Goal: Communication & Community: Answer question/provide support

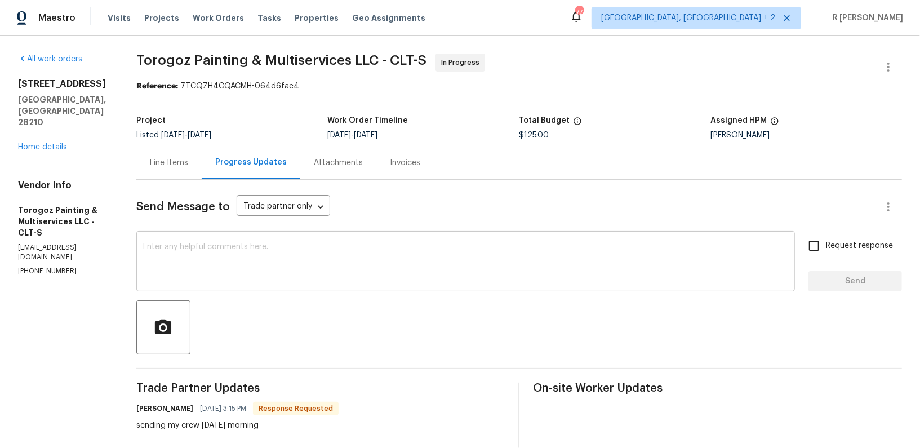
click at [325, 270] on textarea at bounding box center [465, 262] width 645 height 39
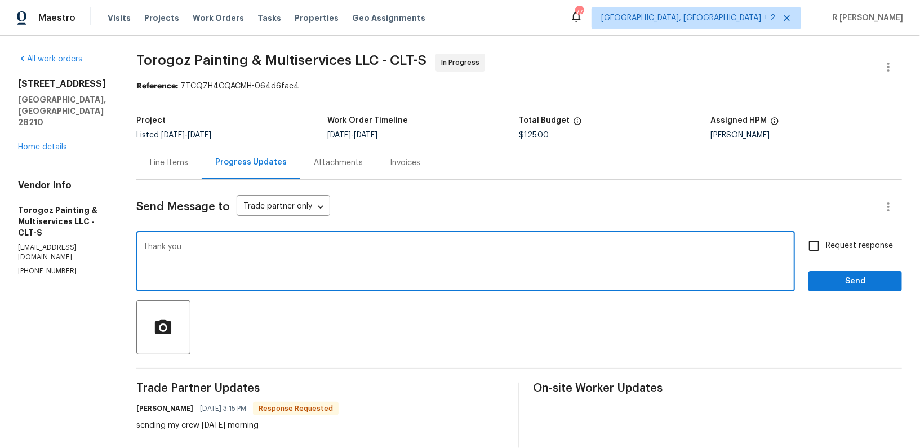
click at [162, 410] on h6 "[PERSON_NAME]" at bounding box center [164, 408] width 57 height 11
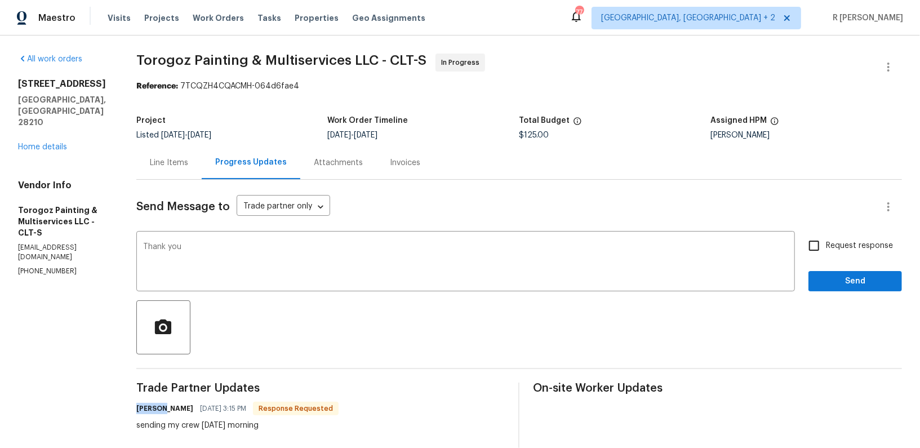
copy h6 "[PERSON_NAME]"
click at [258, 245] on textarea "Thank you" at bounding box center [465, 262] width 645 height 39
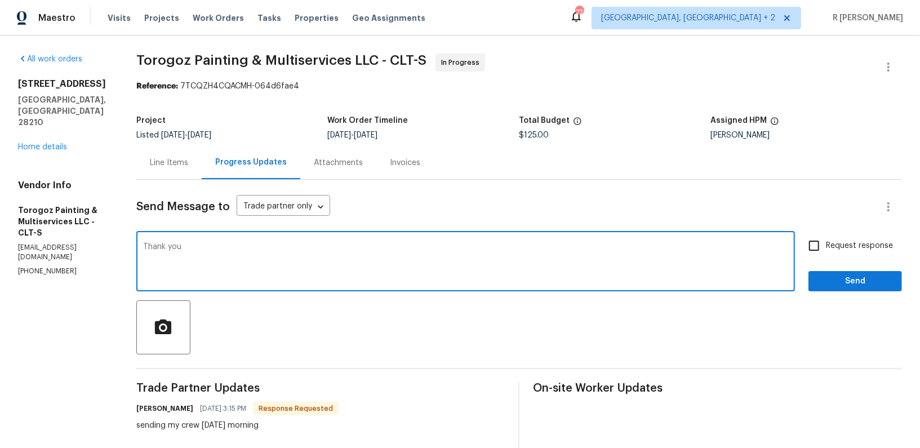
paste textarea "[PERSON_NAME]"
type textarea "Thank you [PERSON_NAME]."
click at [883, 276] on span "Send" at bounding box center [856, 281] width 76 height 14
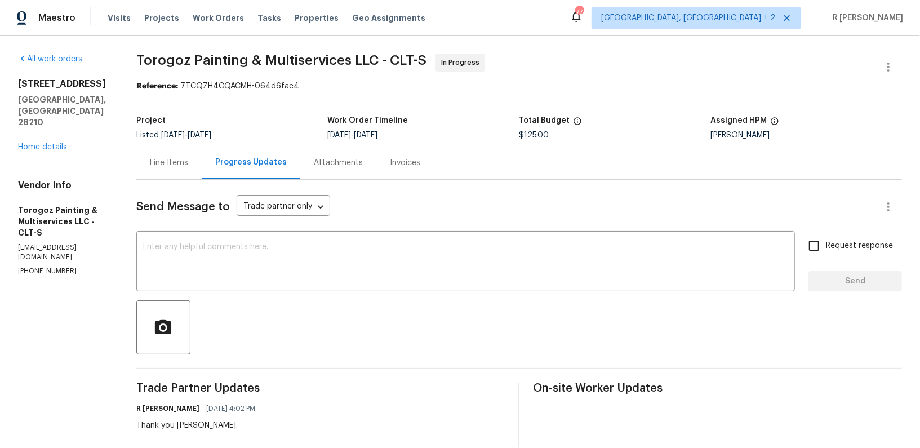
click at [188, 166] on div "Line Items" at bounding box center [169, 162] width 38 height 11
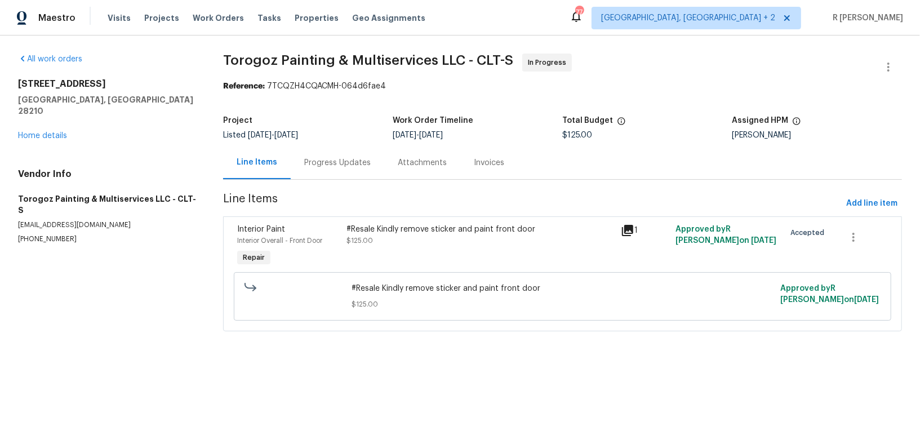
click at [327, 171] on div "Progress Updates" at bounding box center [338, 162] width 94 height 33
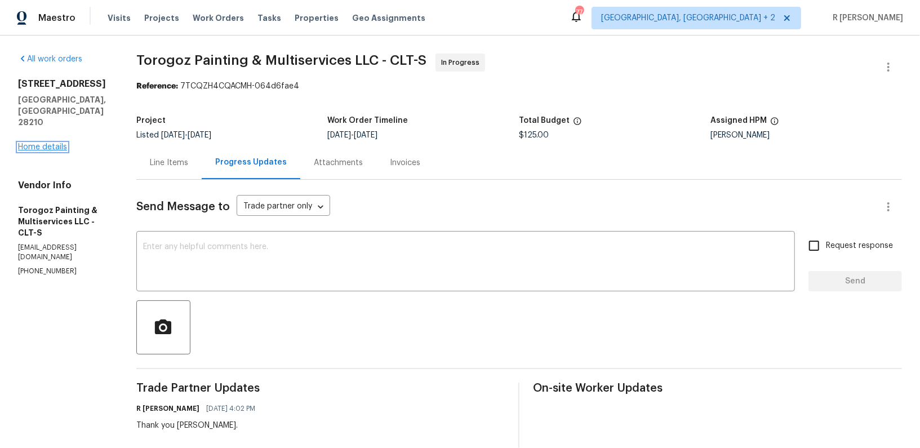
click at [60, 143] on link "Home details" at bounding box center [42, 147] width 49 height 8
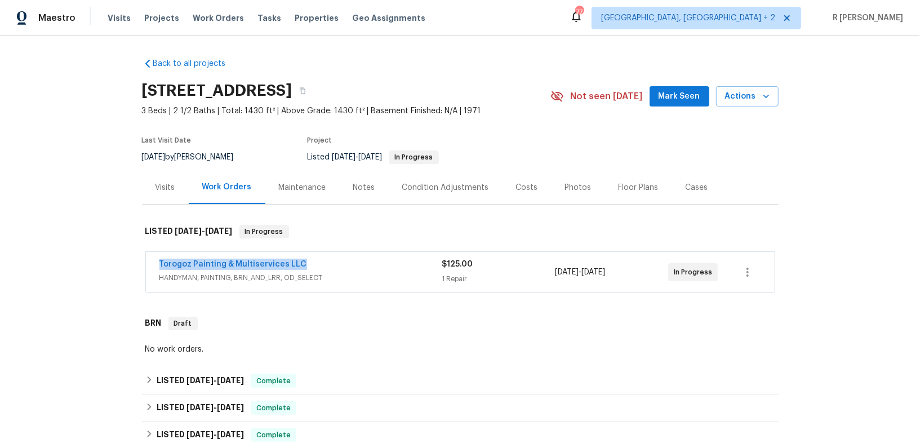
drag, startPoint x: 306, startPoint y: 263, endPoint x: 82, endPoint y: 246, distance: 224.8
click at [82, 246] on div "Back to all projects [STREET_ADDRESS] 3 Beds | 2 1/2 Baths | Total: 1430 ft² | …" at bounding box center [460, 241] width 920 height 412
copy link "Torogoz Painting & Multiservices LLC"
click at [337, 274] on span "HANDYMAN, PAINTING, BRN_AND_LRR, OD_SELECT" at bounding box center [300, 277] width 283 height 11
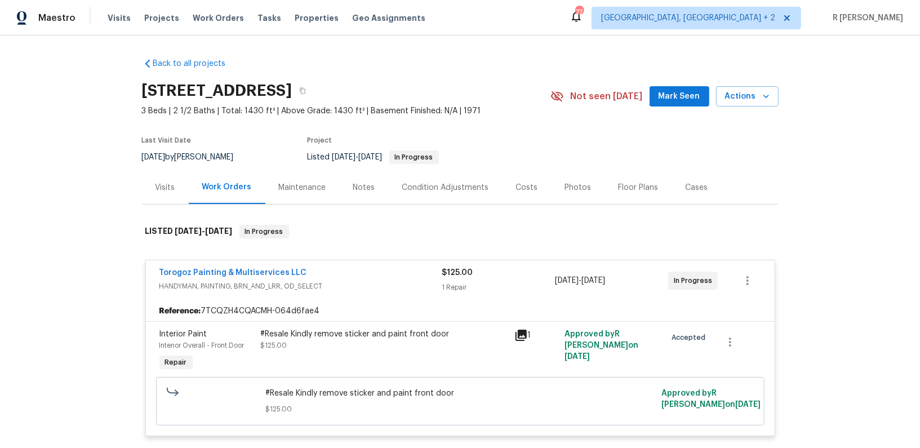
click at [289, 334] on div "#Resale Kindly remove sticker and paint front door" at bounding box center [384, 333] width 247 height 11
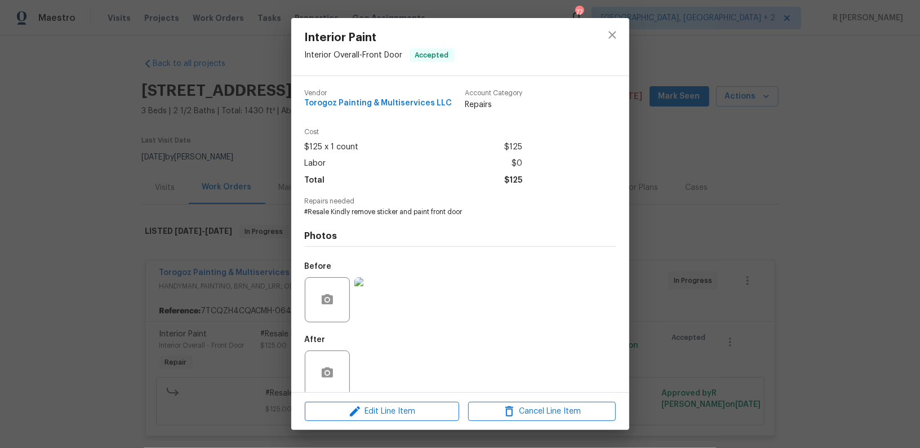
click at [355, 205] on span "Repairs needed" at bounding box center [460, 201] width 311 height 7
click at [350, 208] on span "#Resale Kindly remove sticker and paint front door" at bounding box center [445, 212] width 280 height 10
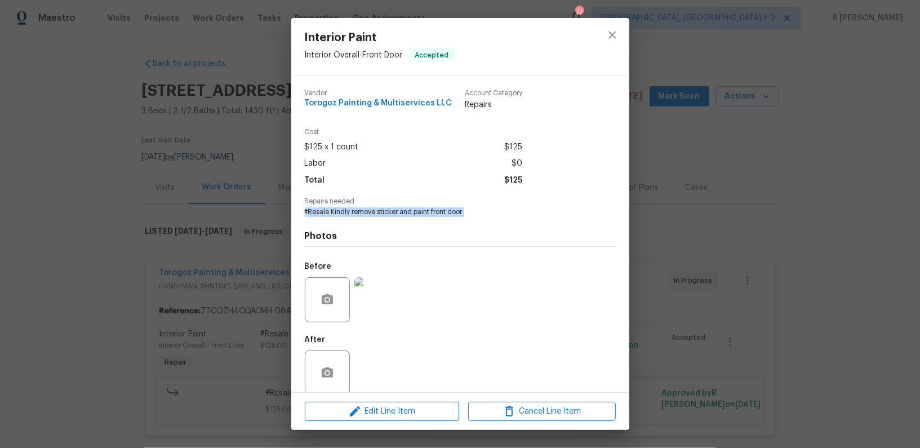
click at [350, 208] on span "#Resale Kindly remove sticker and paint front door" at bounding box center [445, 212] width 280 height 10
